Goal: Task Accomplishment & Management: Manage account settings

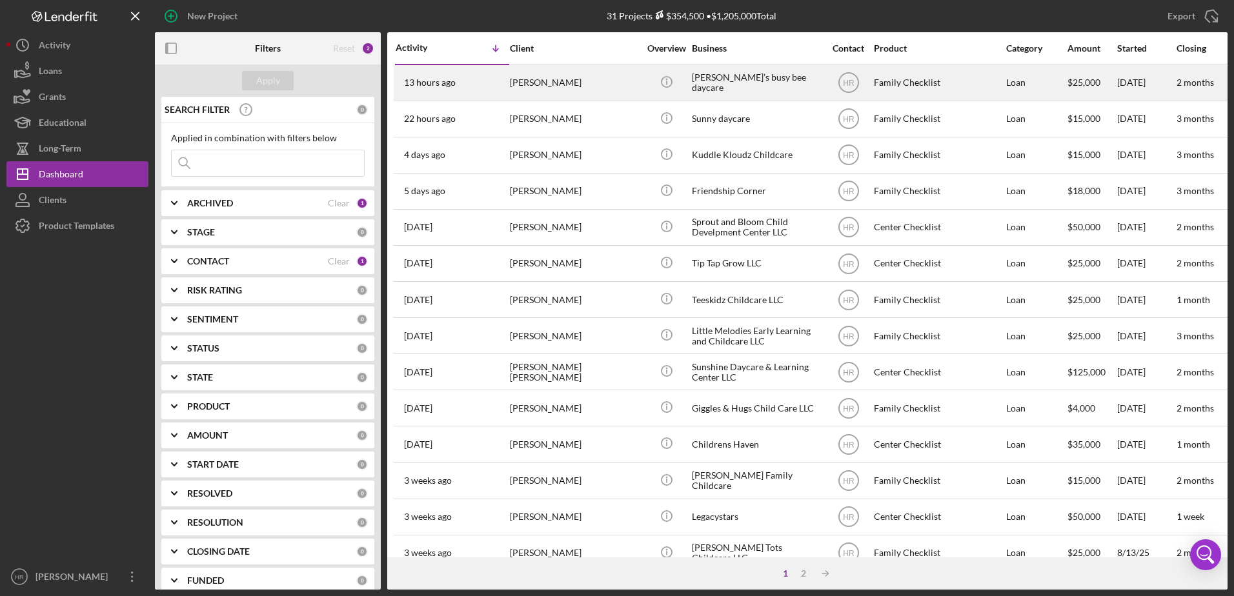
click at [767, 76] on div "[PERSON_NAME]’s busy bee daycare" at bounding box center [756, 83] width 129 height 34
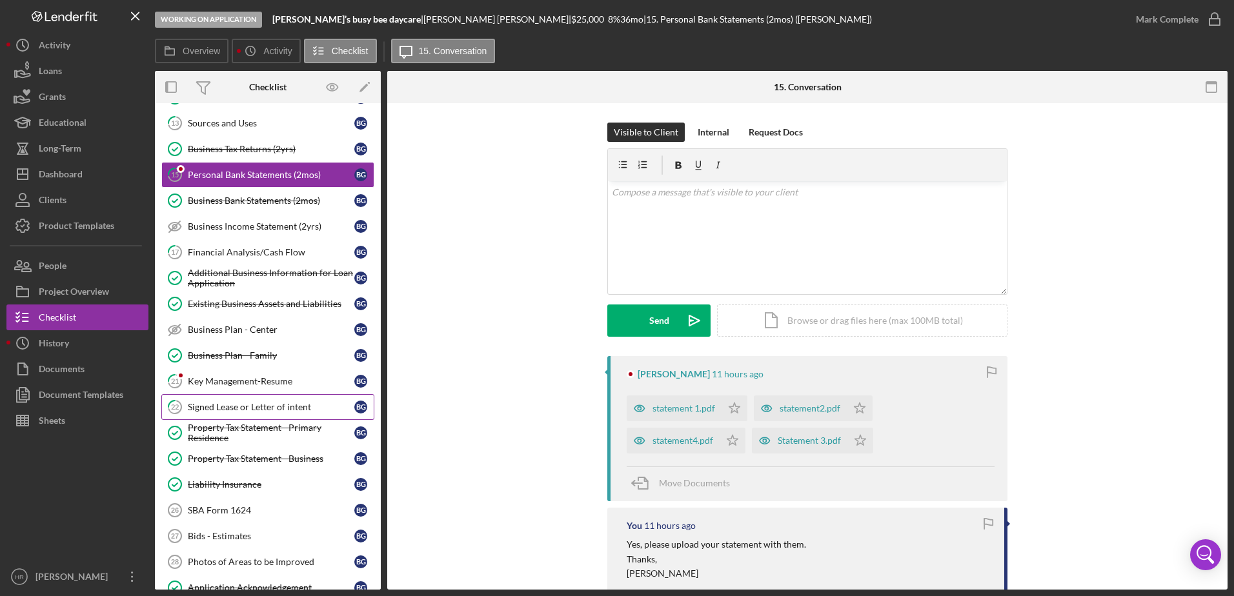
scroll to position [129, 0]
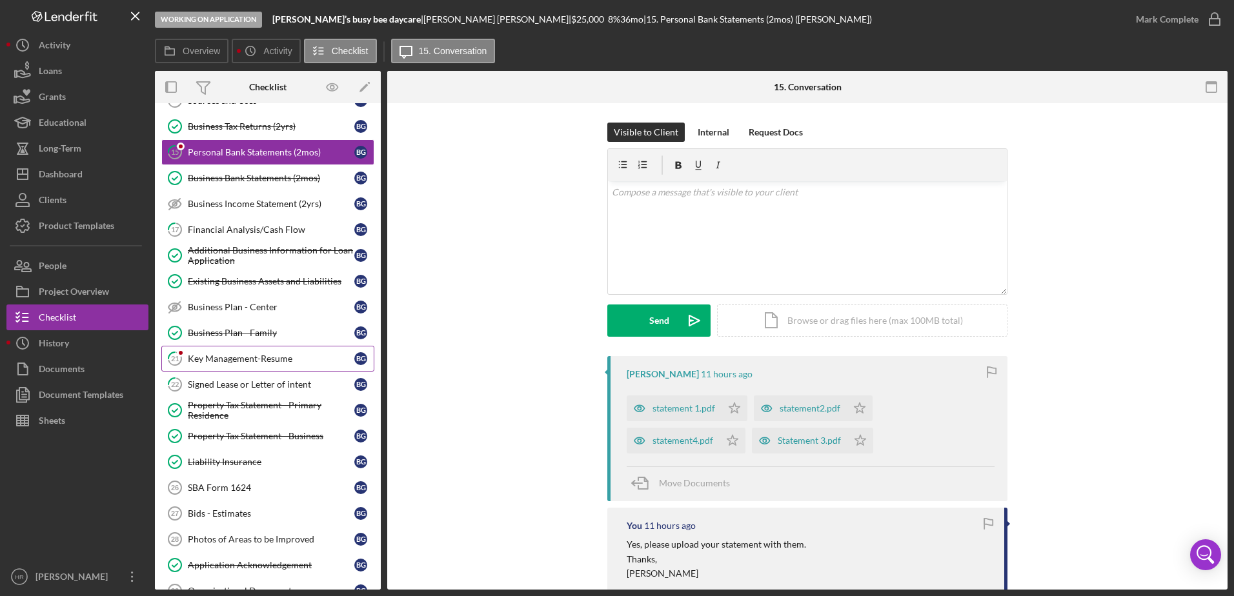
click at [242, 365] on link "21 Key Management-Resume B G" at bounding box center [267, 359] width 213 height 26
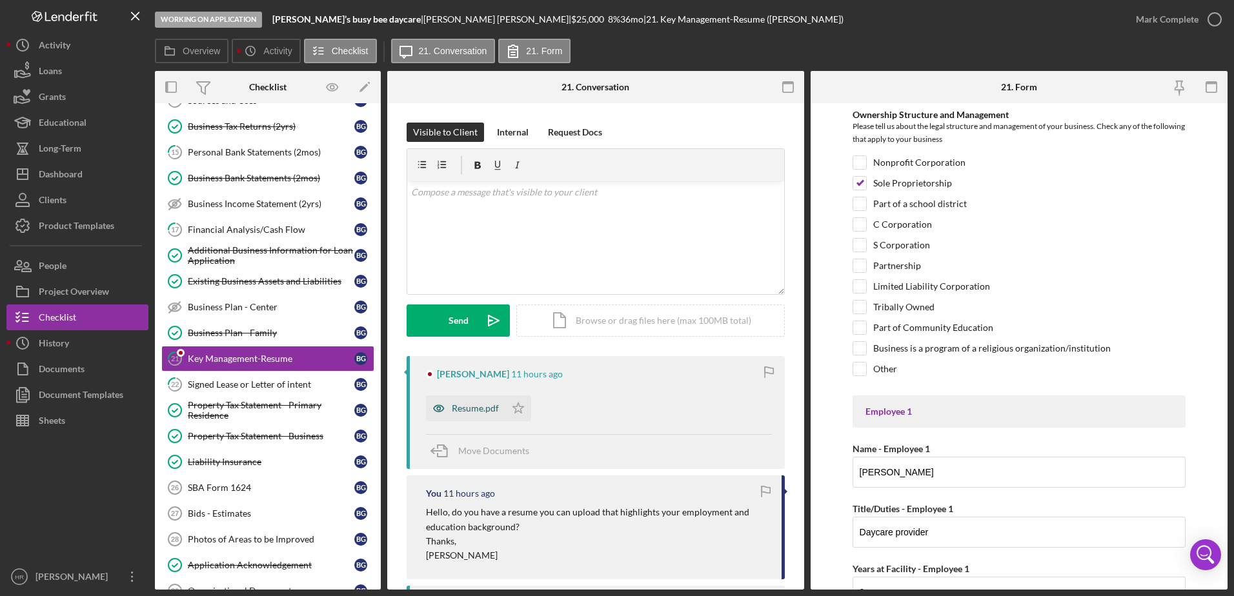
click at [456, 403] on div "Resume.pdf" at bounding box center [465, 409] width 79 height 26
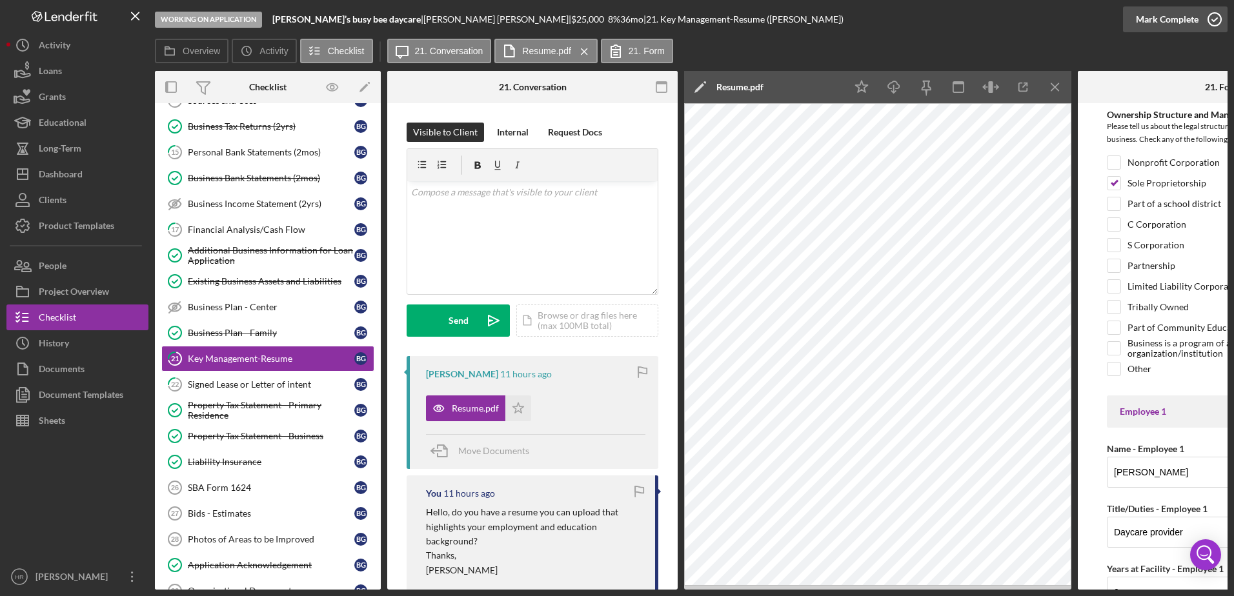
click at [1212, 20] on polyline "button" at bounding box center [1214, 19] width 5 height 3
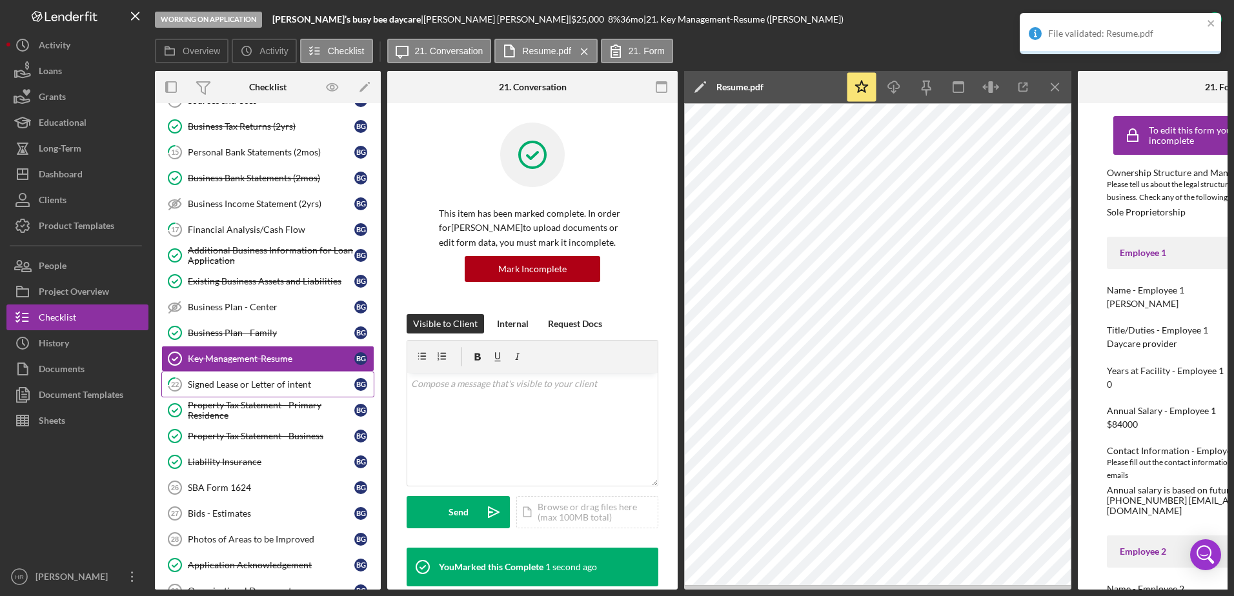
click at [244, 381] on div "Signed Lease or Letter of intent" at bounding box center [271, 385] width 167 height 10
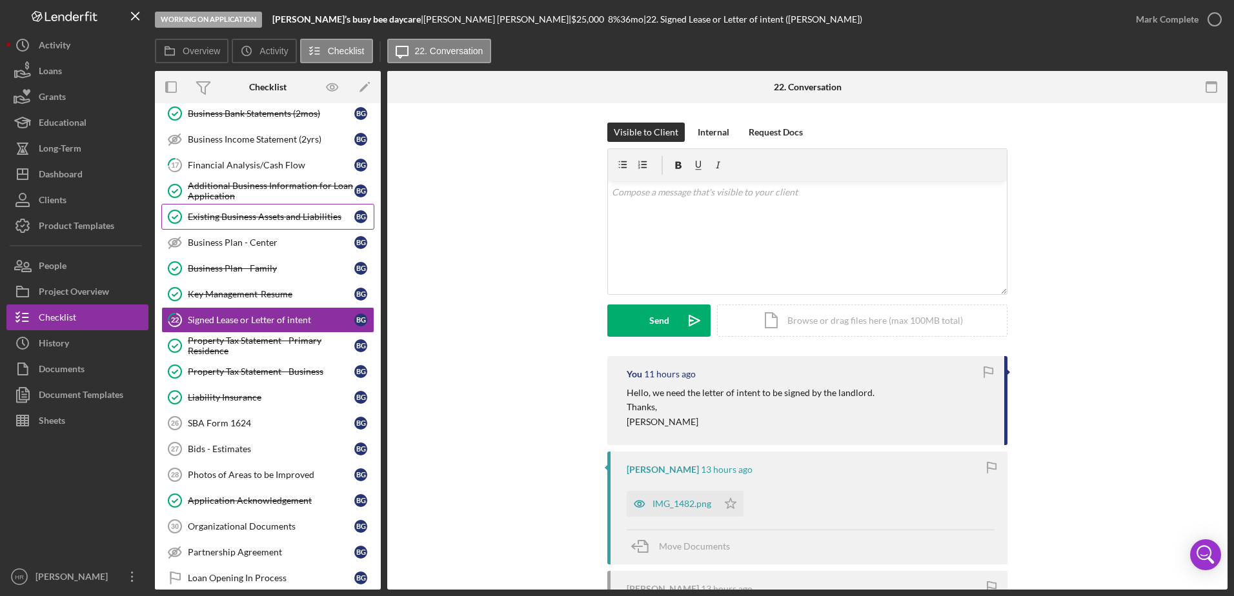
scroll to position [387, 0]
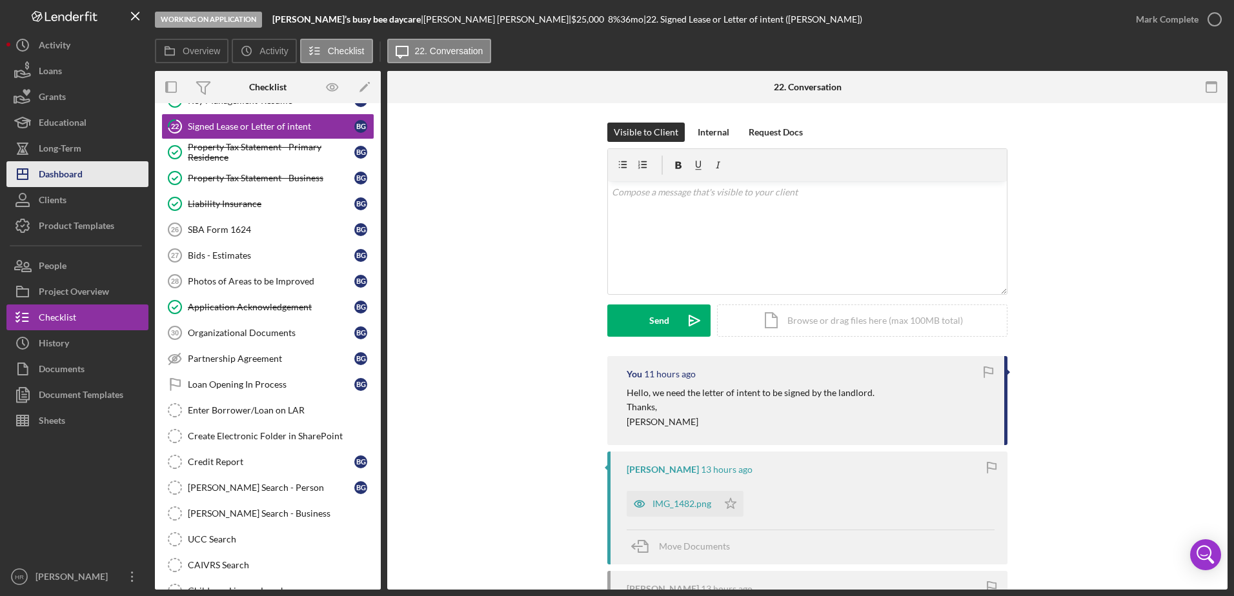
click at [51, 168] on div "Dashboard" at bounding box center [61, 175] width 44 height 29
